Goal: Find specific page/section

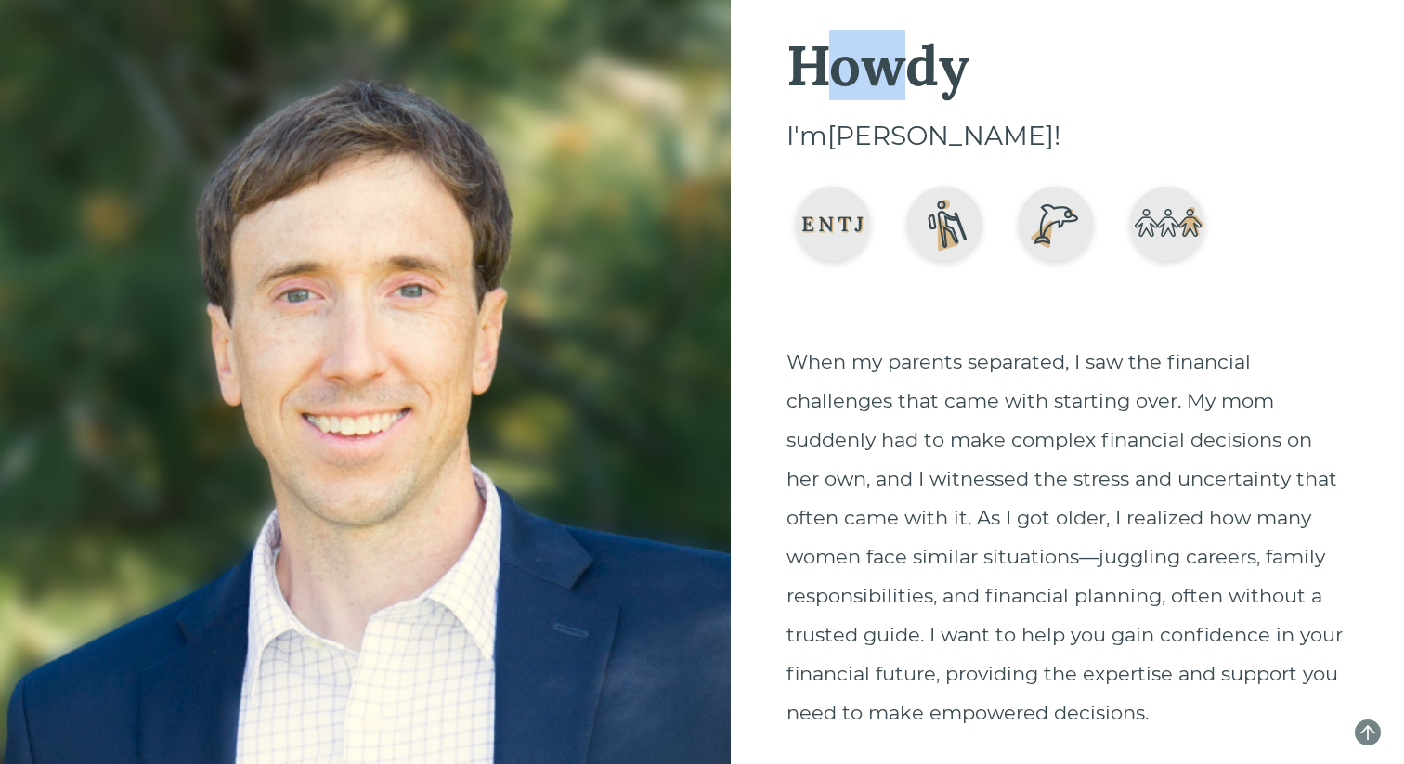
drag, startPoint x: 817, startPoint y: 75, endPoint x: 913, endPoint y: 59, distance: 96.9
click at [913, 59] on div "Howdy" at bounding box center [1068, 65] width 562 height 56
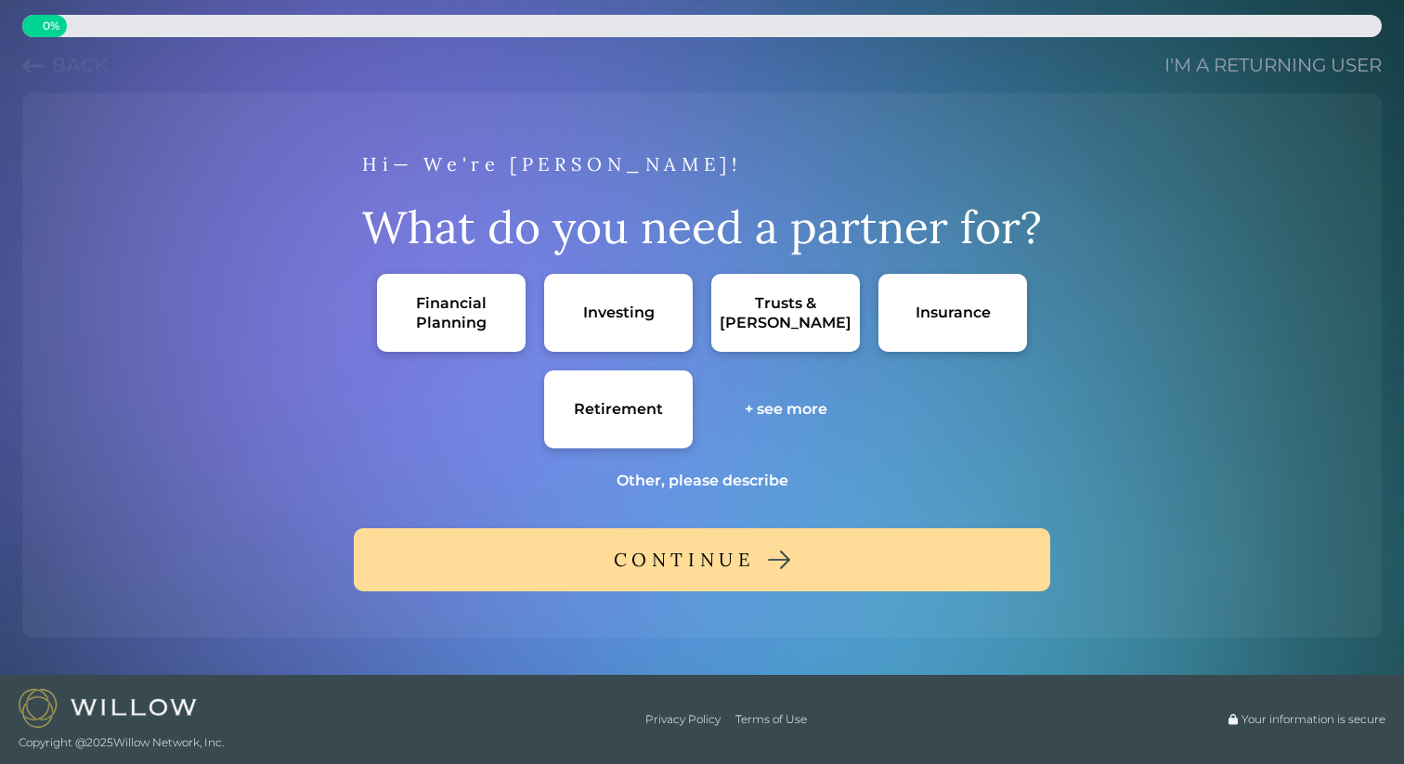
click at [475, 306] on div "Financial Planning" at bounding box center [451, 312] width 111 height 39
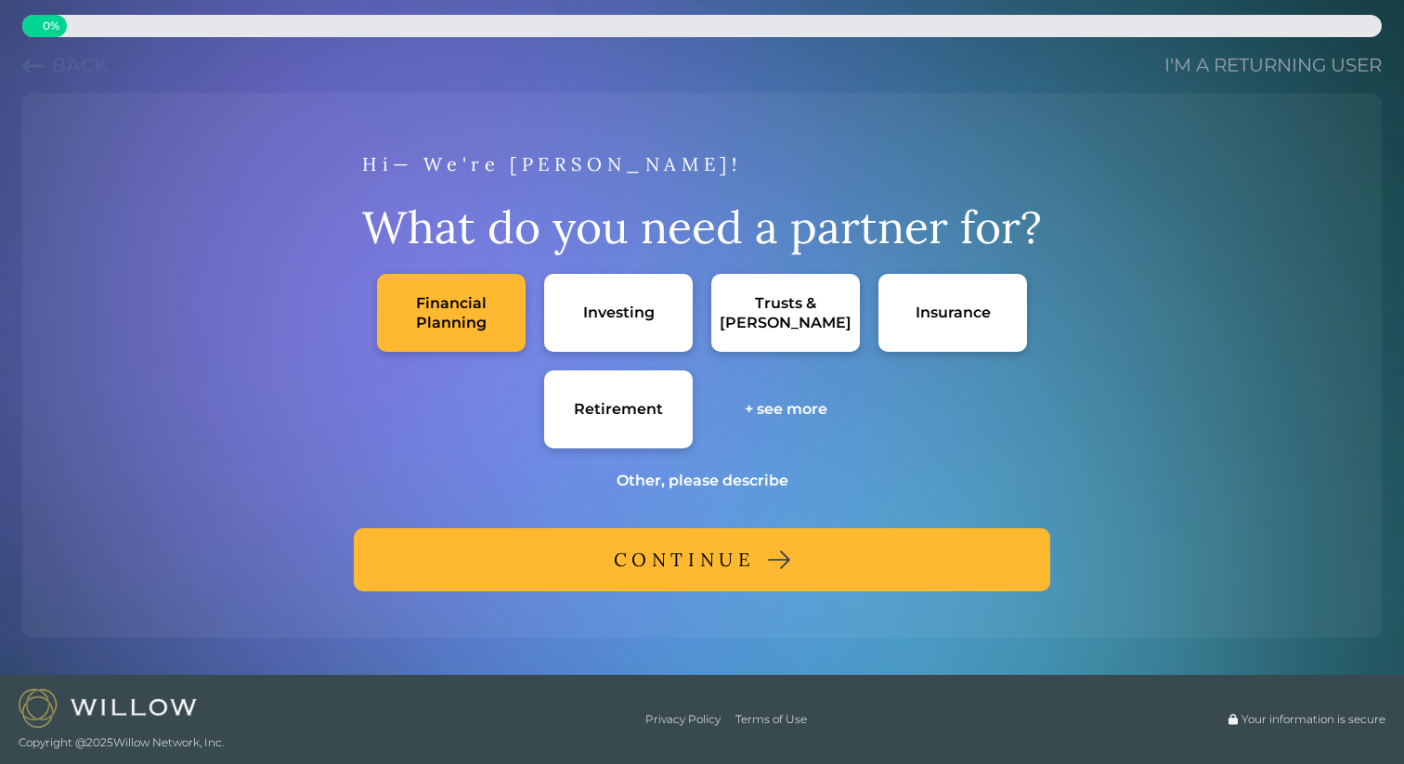
click at [664, 566] on div "CONTINUE" at bounding box center [684, 559] width 141 height 33
